Goal: Information Seeking & Learning: Learn about a topic

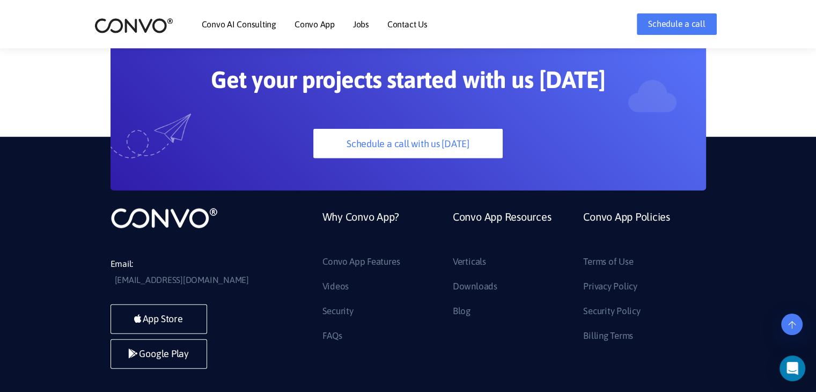
scroll to position [2991, 0]
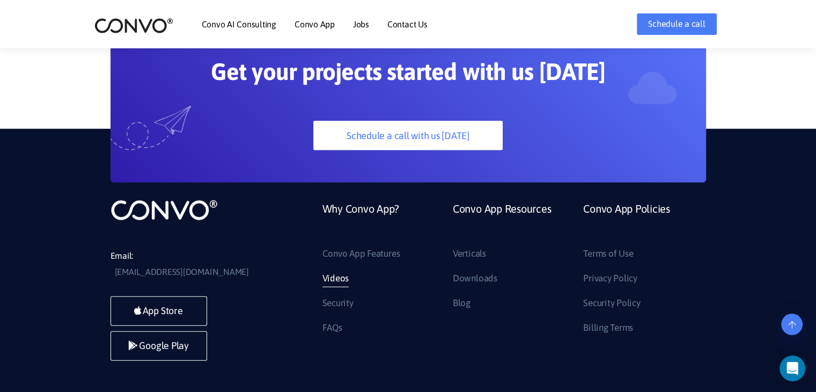
click at [338, 270] on link "Videos" at bounding box center [335, 278] width 27 height 17
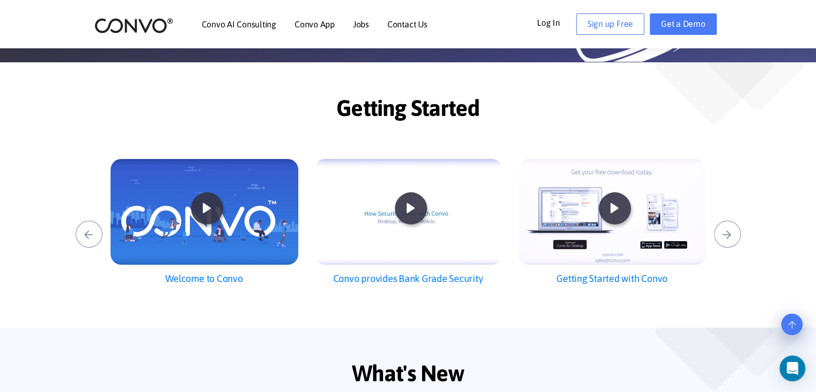
scroll to position [212, 0]
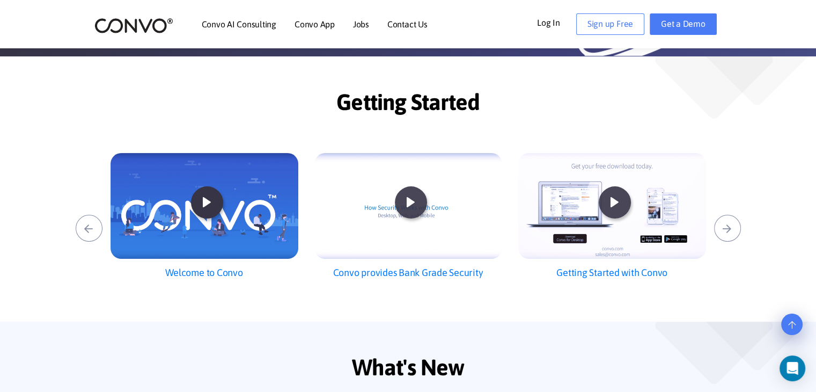
click at [201, 206] on icon at bounding box center [207, 202] width 28 height 28
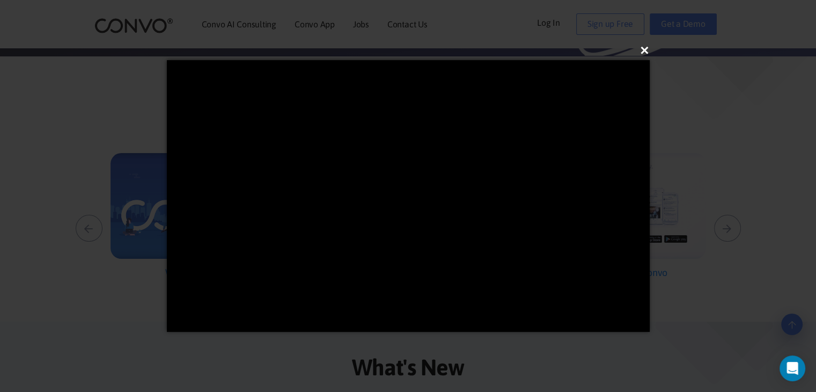
click at [642, 51] on button "×" at bounding box center [411, 51] width 483 height 24
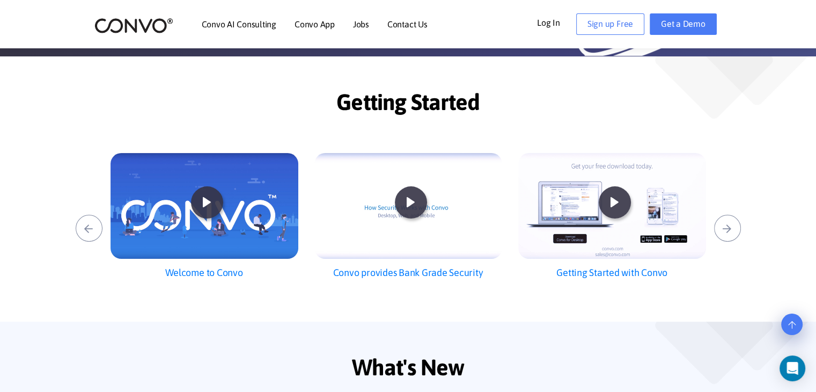
scroll to position [0, 0]
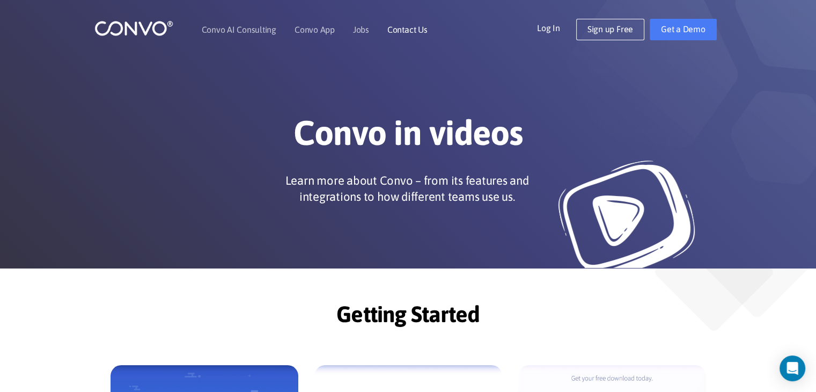
click at [404, 30] on link "Contact Us" at bounding box center [407, 29] width 40 height 9
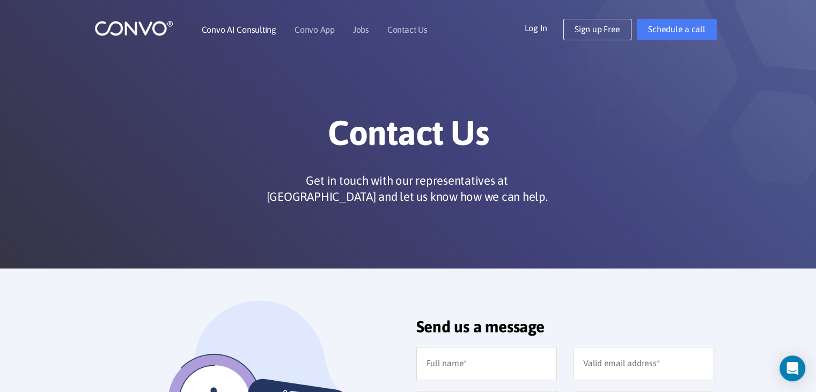
click at [255, 34] on li "Convo AI Consulting" at bounding box center [239, 29] width 75 height 46
click at [255, 28] on link "Convo AI Consulting" at bounding box center [239, 29] width 75 height 9
